Goal: Transaction & Acquisition: Purchase product/service

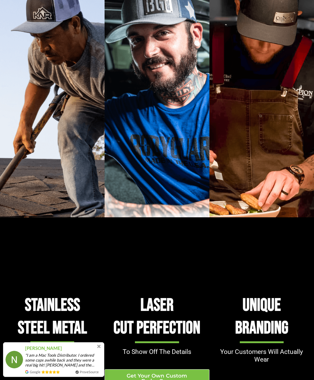
scroll to position [429, 0]
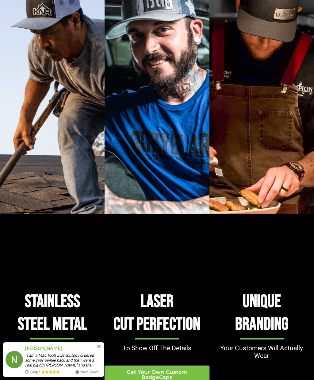
click at [100, 352] on div "Nick Roberts" at bounding box center [63, 348] width 77 height 7
click at [99, 348] on span at bounding box center [98, 346] width 3 height 3
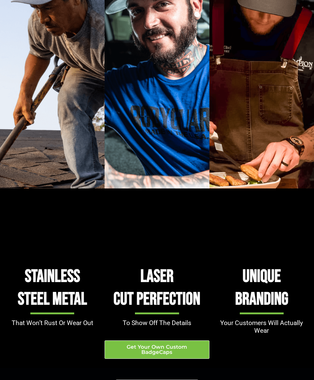
scroll to position [505, 0]
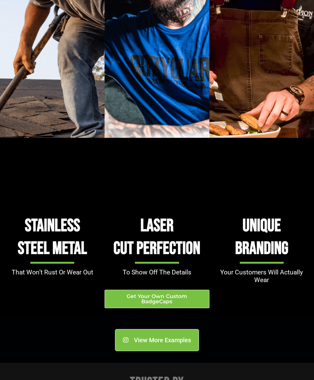
click at [172, 304] on span "Get Your Own Custom BadgeCaps" at bounding box center [156, 299] width 89 height 10
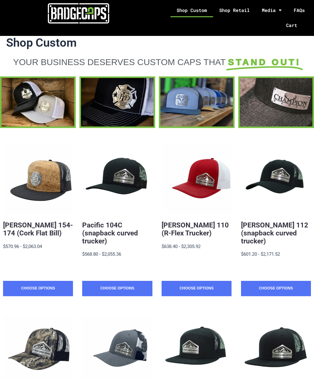
click at [17, 232] on link "OTTO 154-174 (Cork Flat Bill)" at bounding box center [38, 229] width 70 height 16
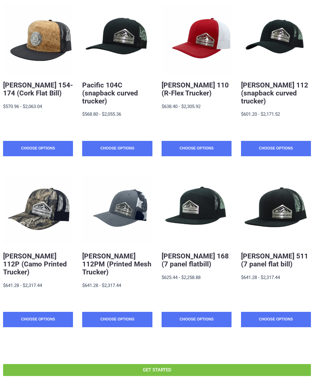
scroll to position [140, 0]
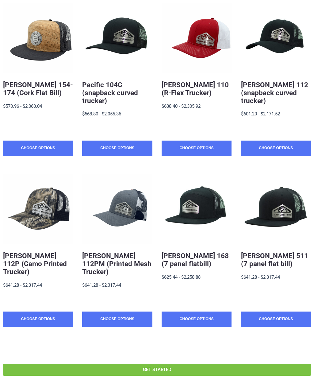
click at [205, 88] on link "Richardson 110 (R-Flex Trucker)" at bounding box center [195, 89] width 67 height 16
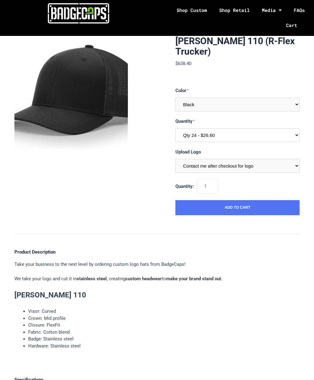
click at [262, 138] on select "Qty 24 - $26.60 Qty 48 - $25.74 Qty 96 - $24.02" at bounding box center [238, 135] width 124 height 14
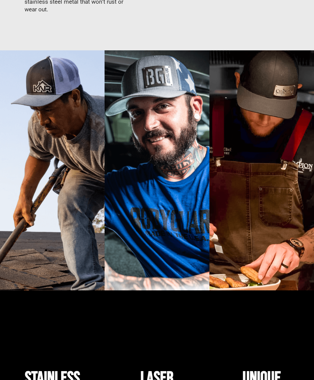
scroll to position [347, 0]
